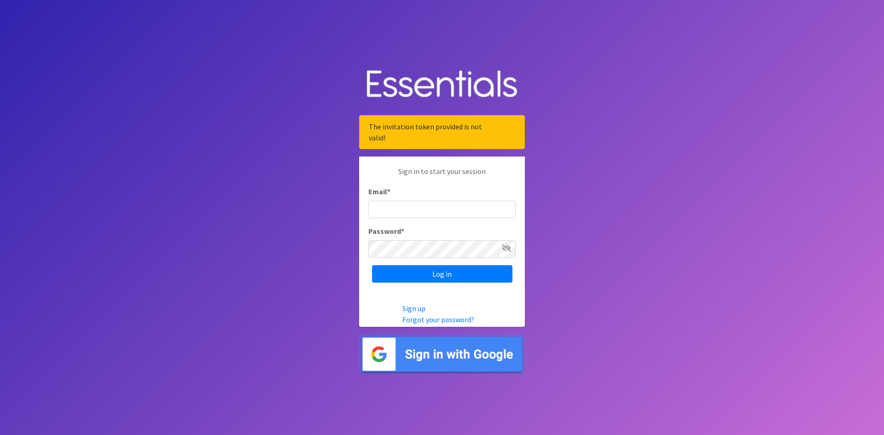
click at [404, 201] on div "Email *" at bounding box center [441, 202] width 147 height 32
click at [409, 208] on input "Email *" at bounding box center [441, 209] width 147 height 17
type input "[PERSON_NAME][EMAIL_ADDRESS][DOMAIN_NAME]"
click at [372, 265] on input "Log in" at bounding box center [442, 273] width 140 height 17
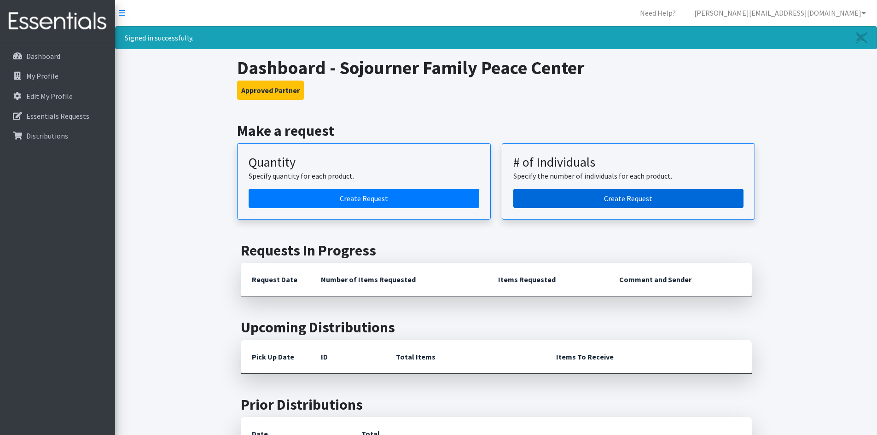
click at [622, 197] on link "Create Request" at bounding box center [628, 198] width 231 height 19
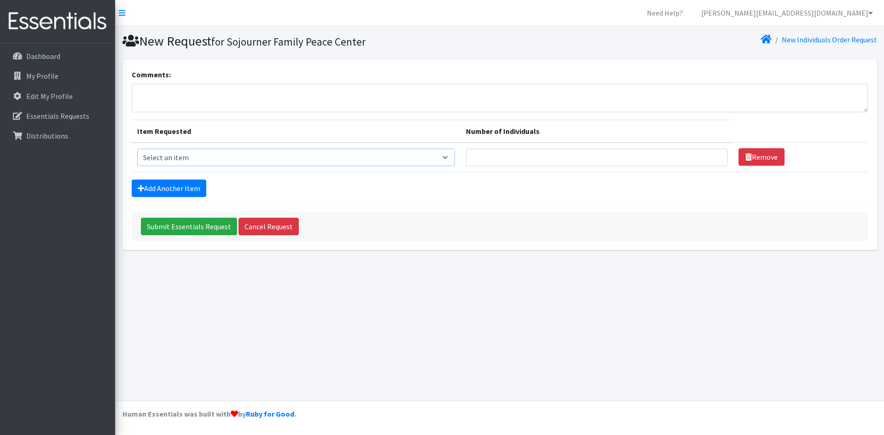
click at [455, 160] on select "Select an item Adult Briefs (Medium) Adult Briefs (XL) Adult Briefs (XS) Adult …" at bounding box center [296, 157] width 318 height 17
click at [455, 154] on select "Select an item Adult Briefs (Medium) Adult Briefs (XL) Adult Briefs (XS) Adult …" at bounding box center [296, 157] width 318 height 17
select select "4644"
click at [137, 149] on select "Select an item Adult Briefs (Medium) Adult Briefs (XL) Adult Briefs (XS) Adult …" at bounding box center [296, 157] width 318 height 17
click at [565, 156] on input "Number of Individuals" at bounding box center [596, 157] width 261 height 17
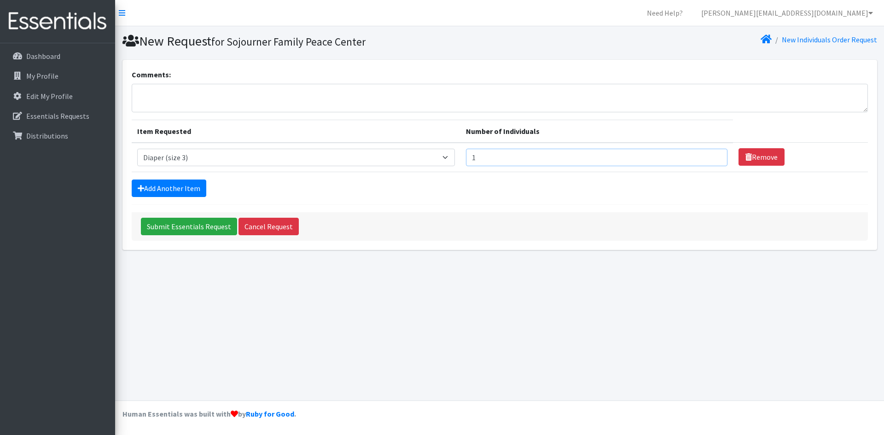
type input "1"
click at [713, 159] on input "1" at bounding box center [596, 157] width 261 height 17
click at [198, 187] on link "Add Another Item" at bounding box center [169, 188] width 75 height 17
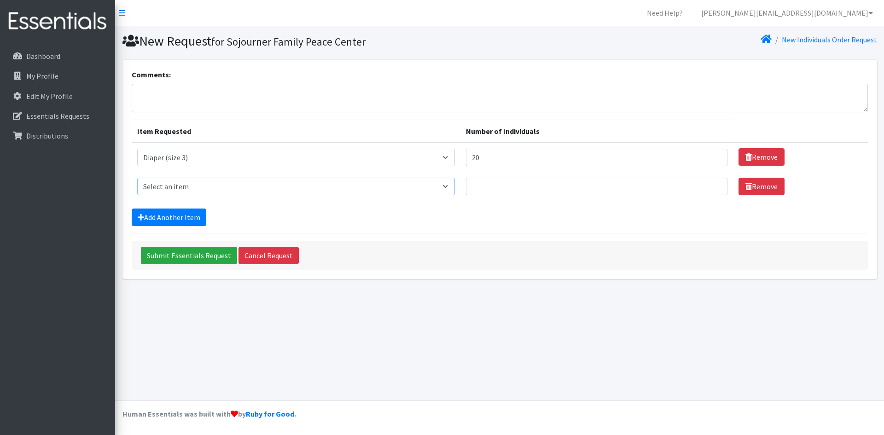
click at [451, 188] on select "Select an item Adult Briefs (Medium) Adult Briefs (XL) Adult Briefs (XS) Adult …" at bounding box center [296, 186] width 318 height 17
click at [497, 162] on input "20" at bounding box center [596, 157] width 261 height 17
type input "25"
click at [453, 189] on select "Select an item Adult Briefs (Medium) Adult Briefs (XL) Adult Briefs (XS) Adult …" at bounding box center [296, 186] width 318 height 17
select select "4645"
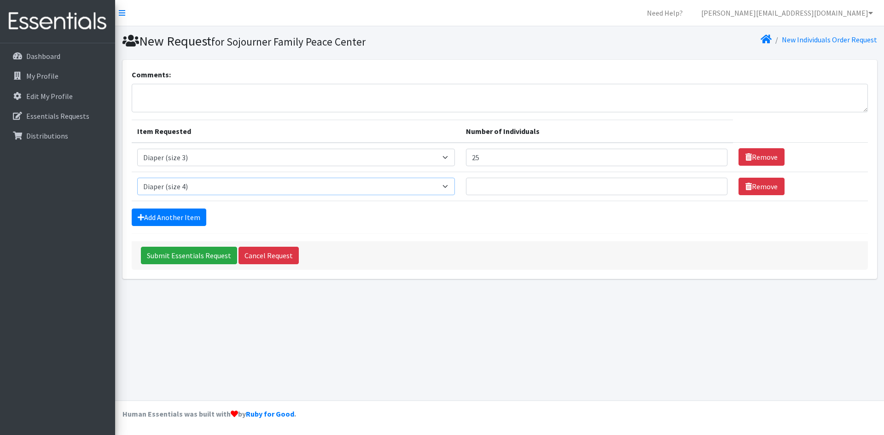
click at [137, 178] on select "Select an item Adult Briefs (Medium) Adult Briefs (XL) Adult Briefs (XS) Adult …" at bounding box center [296, 186] width 318 height 17
click at [493, 190] on input "Number of Individuals" at bounding box center [596, 186] width 261 height 17
type input "15"
click at [183, 221] on link "Add Another Item" at bounding box center [169, 217] width 75 height 17
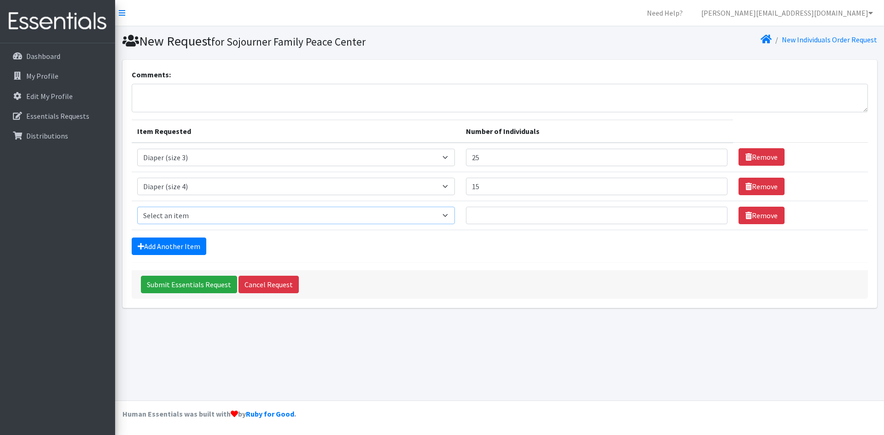
click at [455, 215] on select "Select an item Adult Briefs (Medium) Adult Briefs (XL) Adult Briefs (XS) Adult …" at bounding box center [296, 215] width 318 height 17
select select "4646"
click at [137, 207] on select "Select an item Adult Briefs (Medium) Adult Briefs (XL) Adult Briefs (XS) Adult …" at bounding box center [296, 215] width 318 height 17
click at [526, 214] on input "Number of Individuals" at bounding box center [596, 215] width 261 height 17
type input "15"
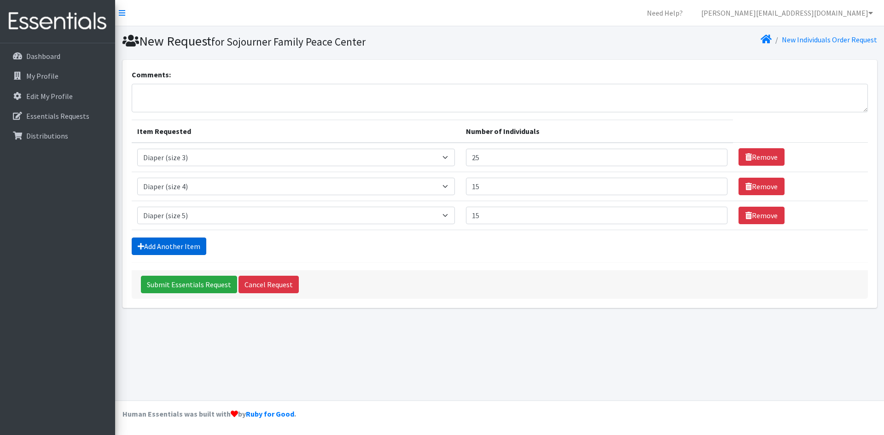
click at [196, 239] on link "Add Another Item" at bounding box center [169, 246] width 75 height 17
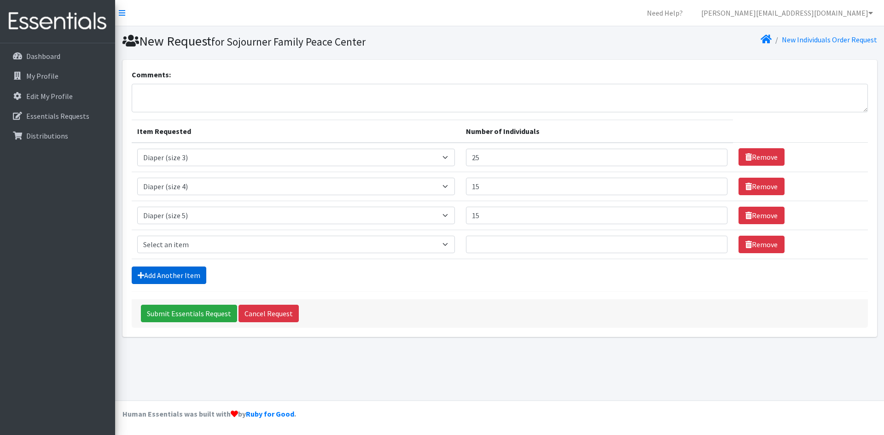
click at [189, 275] on link "Add Another Item" at bounding box center [169, 275] width 75 height 17
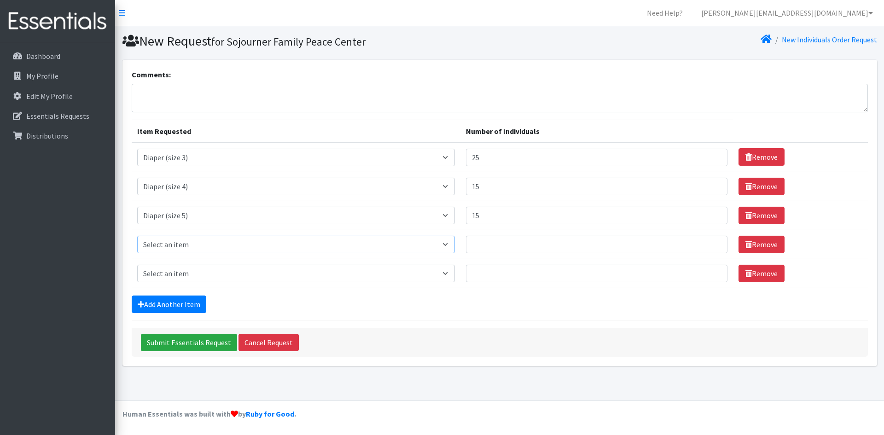
click at [454, 242] on select "Select an item Adult Briefs (Medium) Adult Briefs (XL) Adult Briefs (XS) Adult …" at bounding box center [296, 244] width 318 height 17
select select "5868"
click at [137, 236] on select "Select an item Adult Briefs (Medium) Adult Briefs (XL) Adult Briefs (XS) Adult …" at bounding box center [296, 244] width 318 height 17
click at [521, 247] on input "Number of Individuals" at bounding box center [596, 244] width 261 height 17
type input "1"
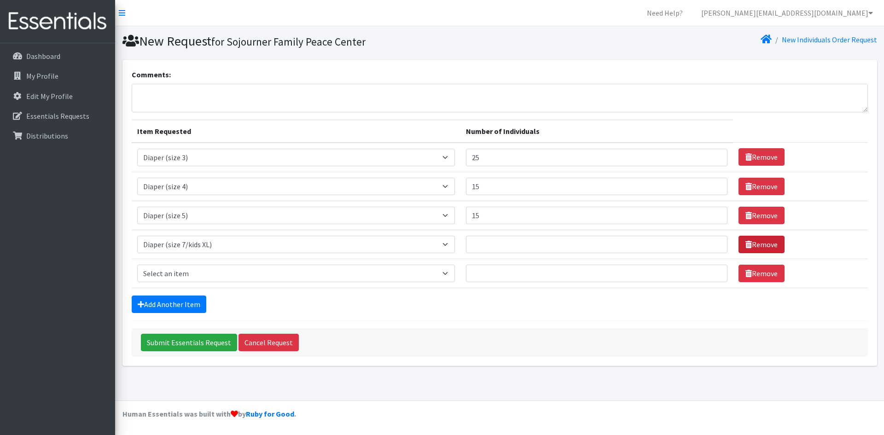
click at [750, 241] on link "Remove" at bounding box center [761, 244] width 46 height 17
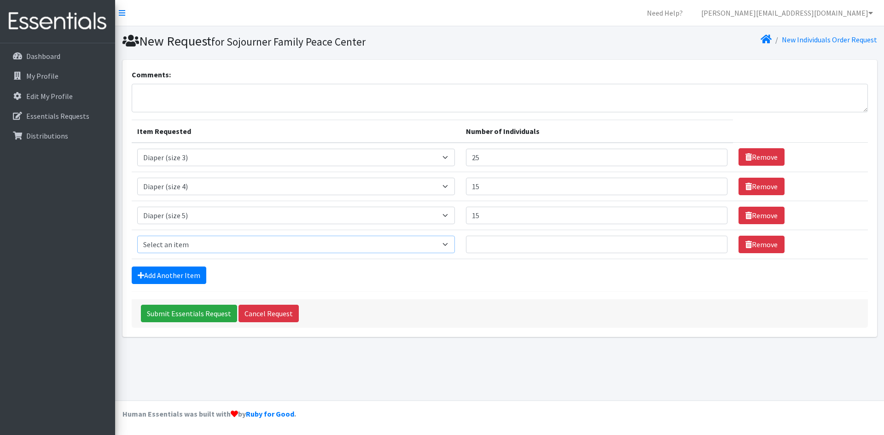
click at [447, 244] on select "Select an item Adult Briefs (Medium) Adult Briefs (XL) Adult Briefs (XS) Adult …" at bounding box center [296, 244] width 318 height 17
select select "5865"
click at [137, 236] on select "Select an item Adult Briefs (Medium) Adult Briefs (XL) Adult Briefs (XS) Adult …" at bounding box center [296, 244] width 318 height 17
click at [513, 240] on input "Number of Individuals" at bounding box center [596, 244] width 261 height 17
type input "1"
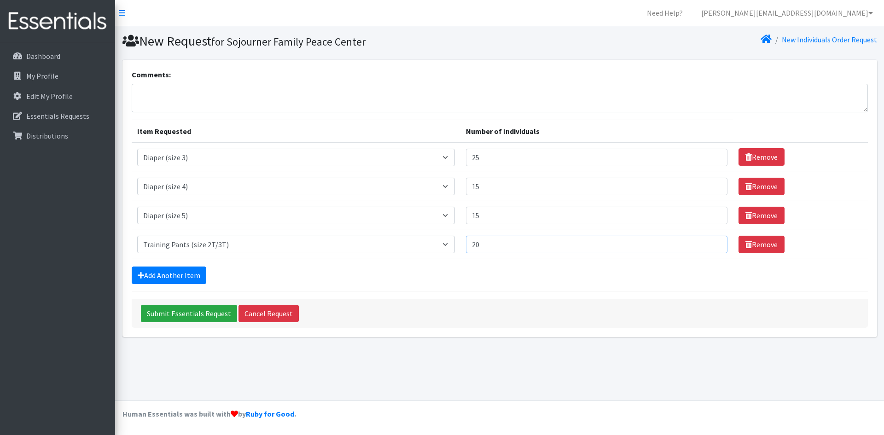
type input "2"
type input "15"
click at [522, 190] on input "15" at bounding box center [596, 186] width 261 height 17
drag, startPoint x: 518, startPoint y: 190, endPoint x: 471, endPoint y: 197, distance: 47.5
click at [471, 197] on td "Number of Individuals 15" at bounding box center [596, 186] width 273 height 29
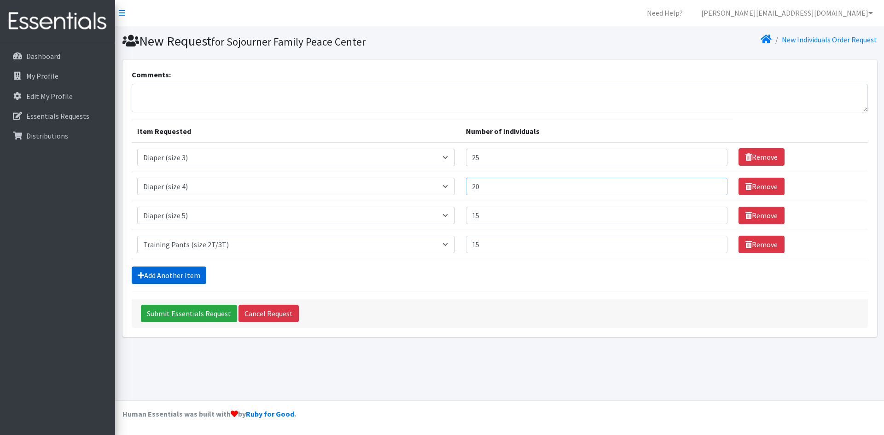
type input "20"
click at [183, 273] on link "Add Another Item" at bounding box center [169, 275] width 75 height 17
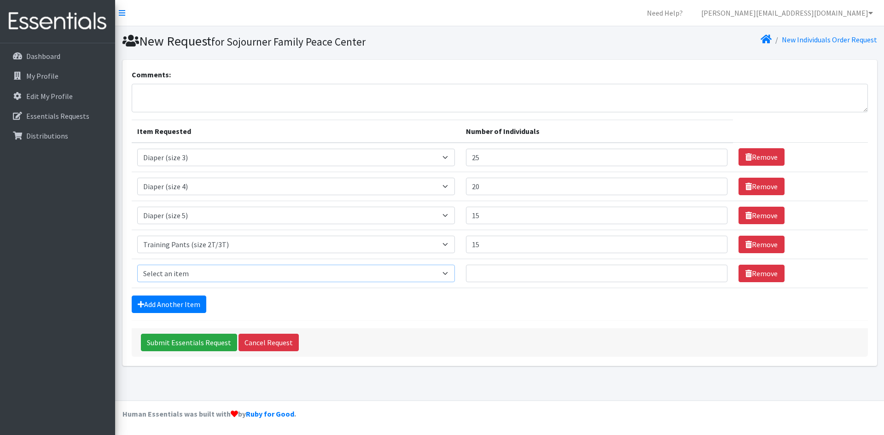
click at [450, 270] on select "Select an item Adult Briefs (Medium) Adult Briefs (XL) Adult Briefs (XS) Adult …" at bounding box center [296, 273] width 318 height 17
select select "4665"
click at [137, 265] on select "Select an item Adult Briefs (Medium) Adult Briefs (XL) Adult Briefs (XS) Adult …" at bounding box center [296, 273] width 318 height 17
click at [515, 276] on input "Number of Individuals" at bounding box center [596, 273] width 261 height 17
click at [618, 272] on input "Number of Individuals" at bounding box center [596, 273] width 261 height 17
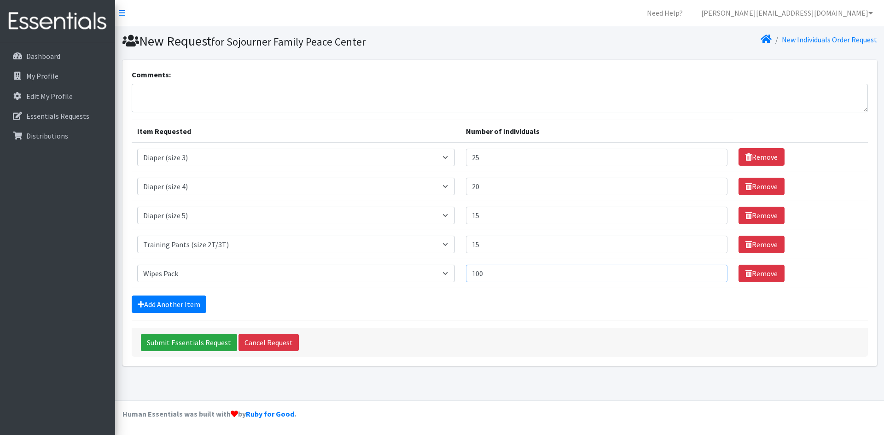
type input "100"
click at [495, 187] on input "20" at bounding box center [596, 186] width 261 height 17
click at [495, 156] on input "25" at bounding box center [596, 157] width 261 height 17
type input "2"
type input "30"
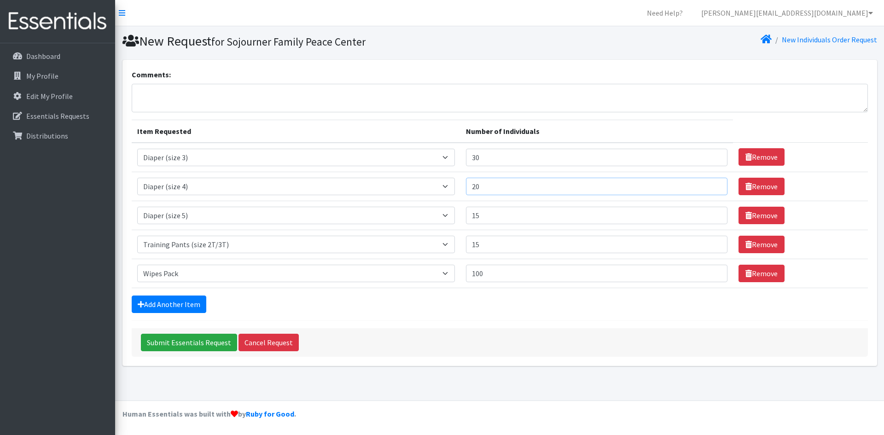
click at [502, 189] on input "20" at bounding box center [596, 186] width 261 height 17
click at [494, 214] on input "15" at bounding box center [596, 215] width 261 height 17
type input "1"
type input "15"
click at [501, 242] on input "15" at bounding box center [596, 244] width 261 height 17
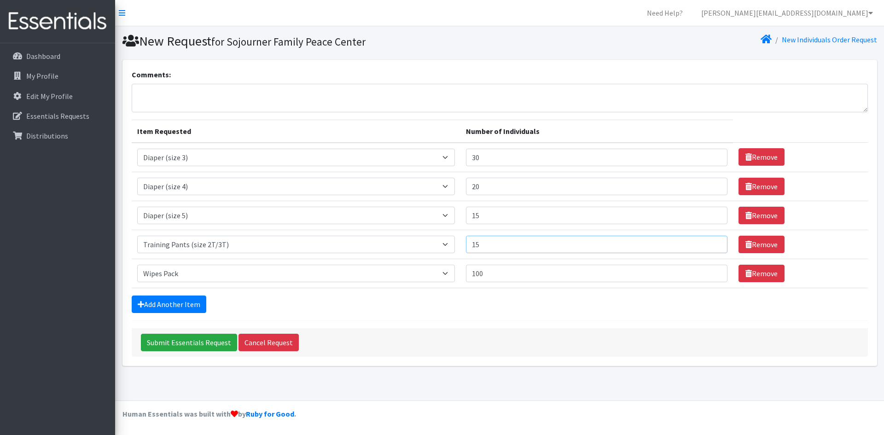
type input "1"
type input "20"
click at [183, 305] on link "Add Another Item" at bounding box center [169, 304] width 75 height 17
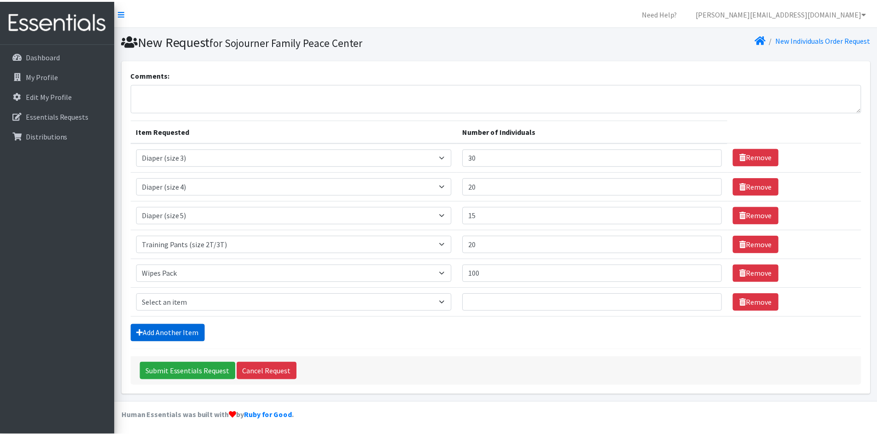
scroll to position [2, 0]
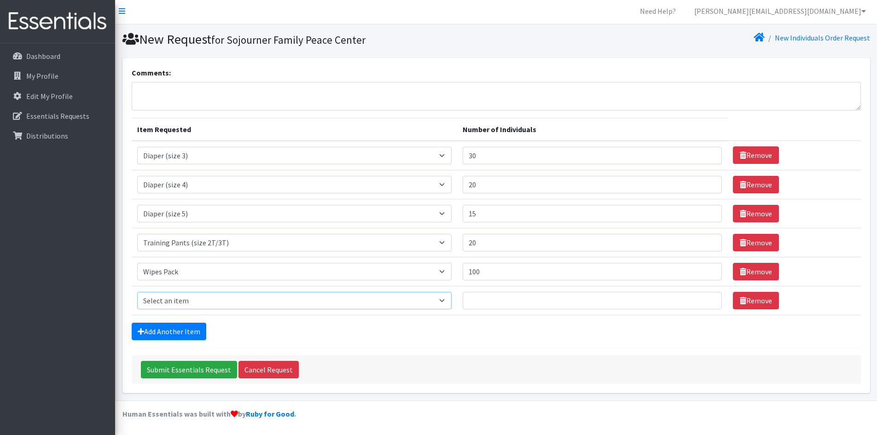
click at [452, 302] on select "Select an item Adult Briefs (Medium) Adult Briefs (XL) Adult Briefs (XS) Adult …" at bounding box center [294, 300] width 315 height 17
select select "5868"
click at [137, 292] on select "Select an item Adult Briefs (Medium) Adult Briefs (XL) Adult Briefs (XS) Adult …" at bounding box center [294, 300] width 315 height 17
click at [526, 299] on input "Number of Individuals" at bounding box center [592, 300] width 259 height 17
type input "10"
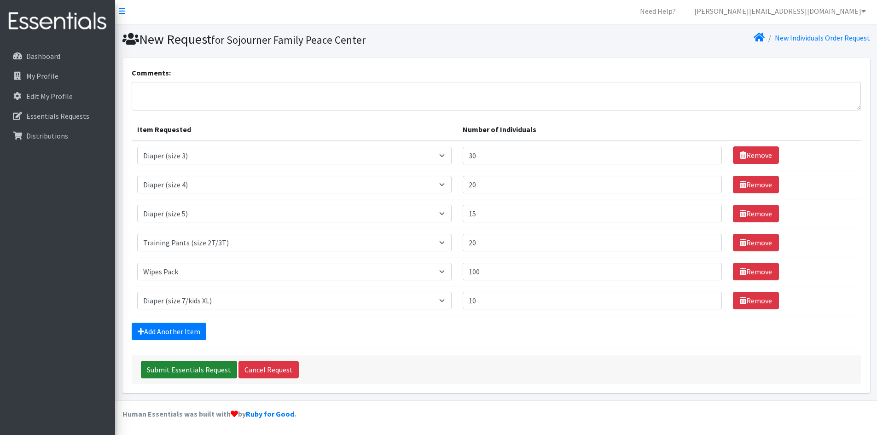
click at [192, 371] on input "Submit Essentials Request" at bounding box center [189, 369] width 96 height 17
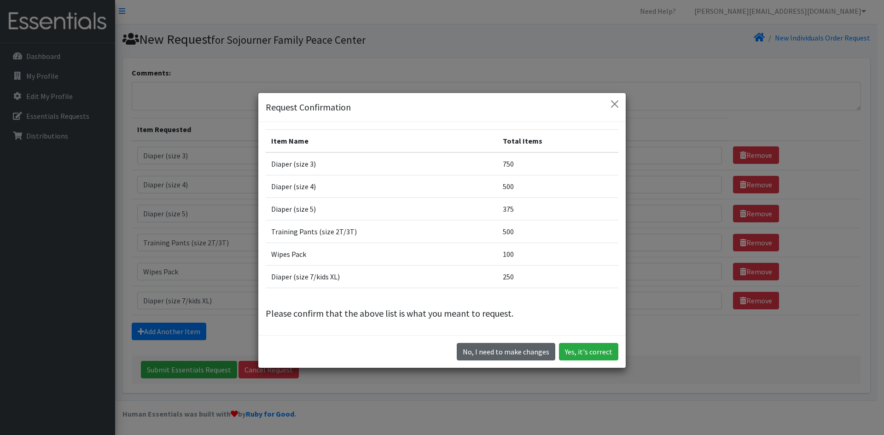
click at [521, 357] on button "No, I need to make changes" at bounding box center [506, 351] width 99 height 17
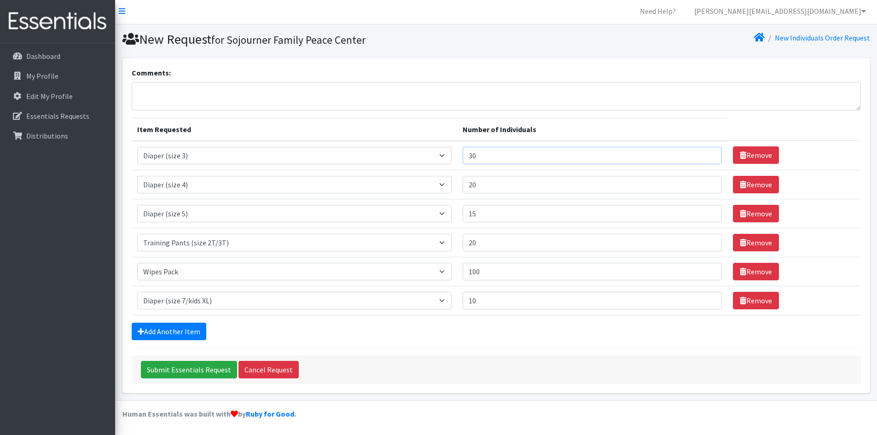
click at [511, 157] on input "30" at bounding box center [592, 155] width 259 height 17
type input "3"
type input "25"
click at [502, 187] on input "20" at bounding box center [592, 184] width 259 height 17
type input "2"
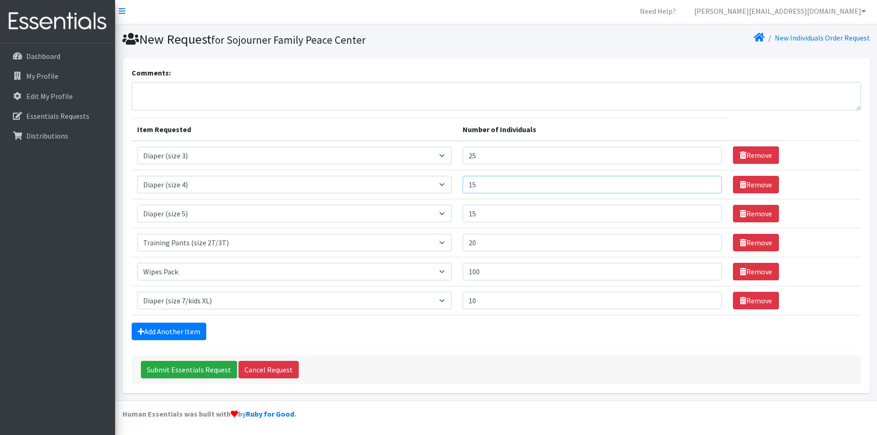
type input "15"
click at [488, 244] on input "20" at bounding box center [592, 242] width 259 height 17
type input "2"
type input "15"
click at [186, 370] on input "Submit Essentials Request" at bounding box center [189, 369] width 96 height 17
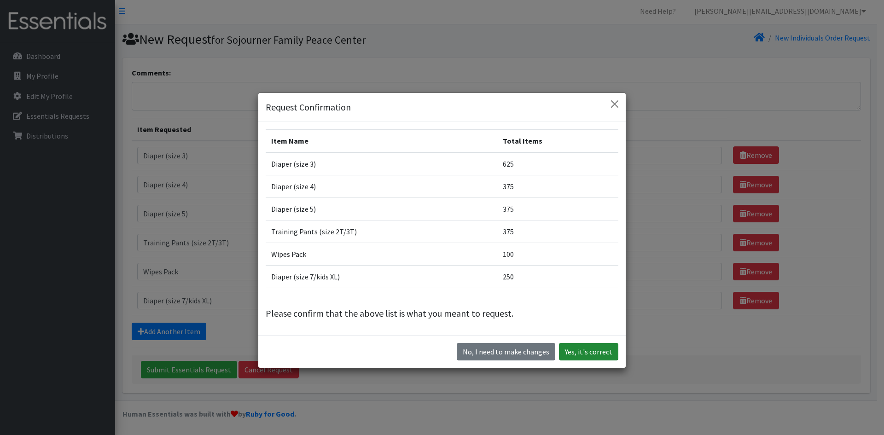
click at [600, 353] on button "Yes, it's correct" at bounding box center [588, 351] width 59 height 17
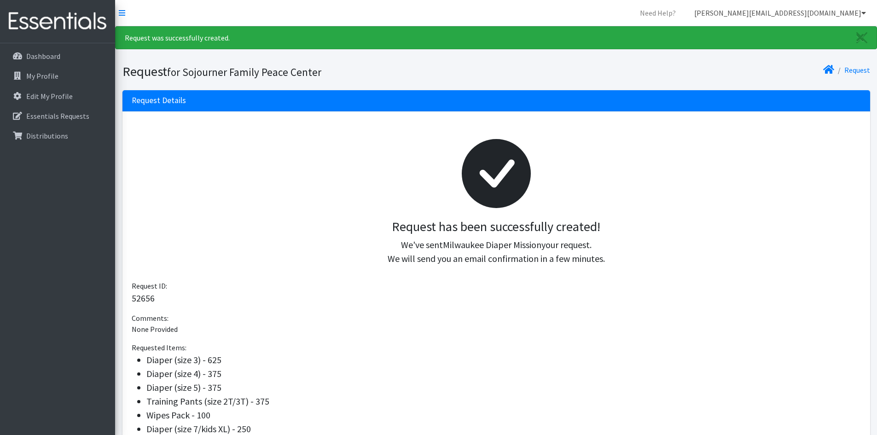
click at [852, 8] on link "[PERSON_NAME][EMAIL_ADDRESS][DOMAIN_NAME]" at bounding box center [780, 13] width 186 height 18
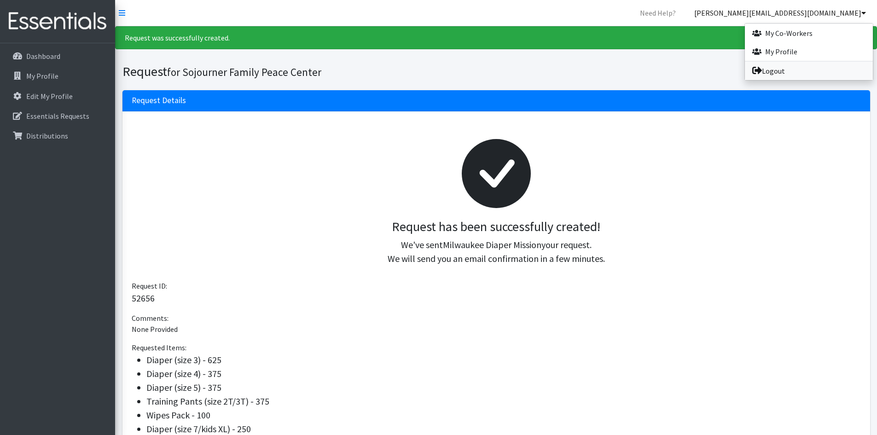
click at [781, 71] on link "Logout" at bounding box center [809, 71] width 128 height 18
